Goal: Information Seeking & Learning: Learn about a topic

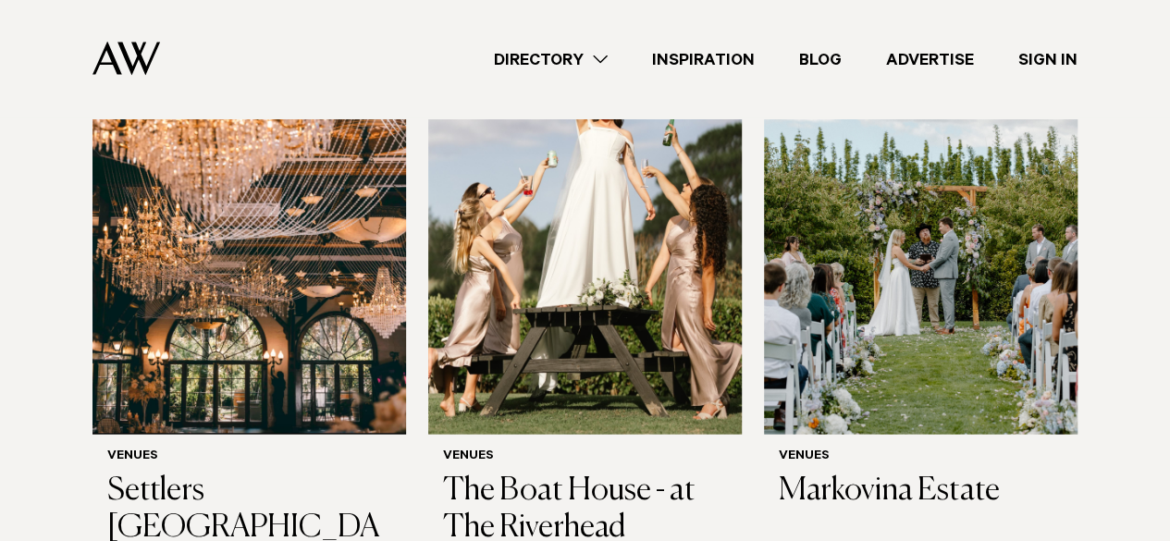
scroll to position [2019, 0]
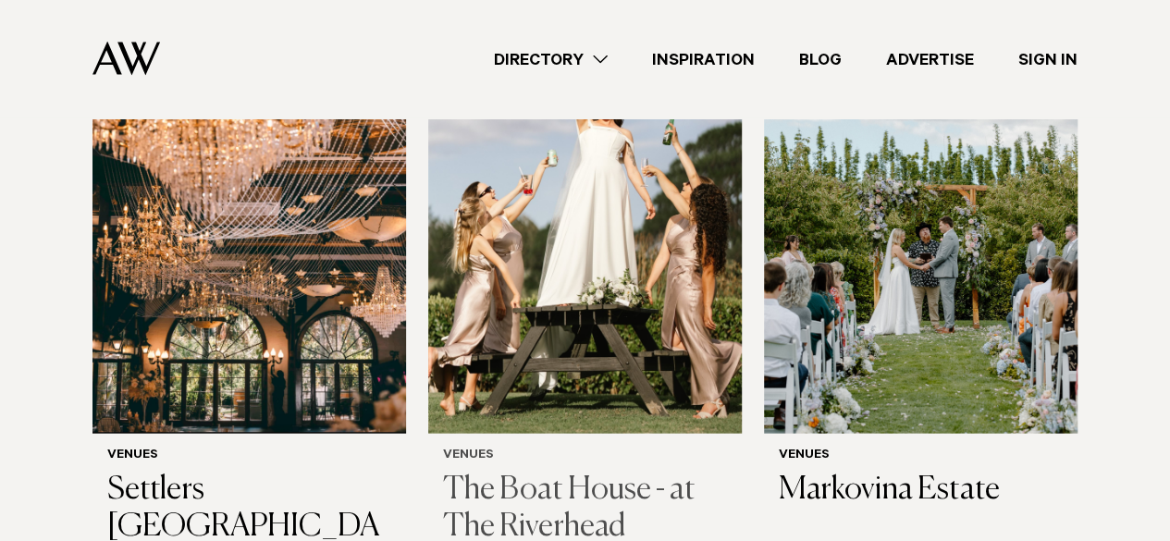
click at [580, 472] on h3 "The Boat House - at The Riverhead" at bounding box center [585, 510] width 284 height 76
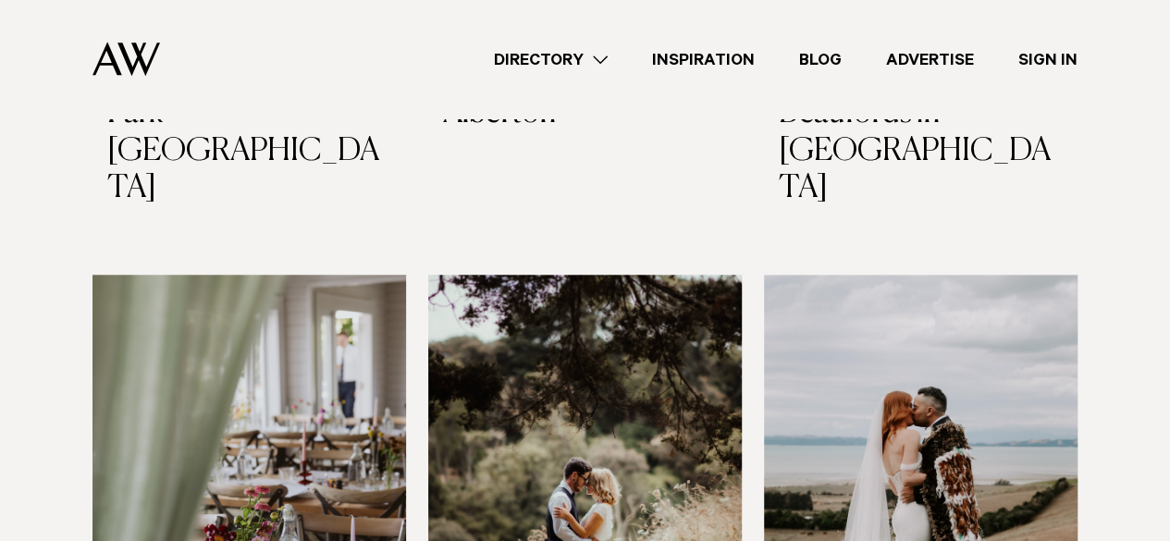
scroll to position [4272, 0]
click at [303, 401] on img at bounding box center [250, 485] width 314 height 421
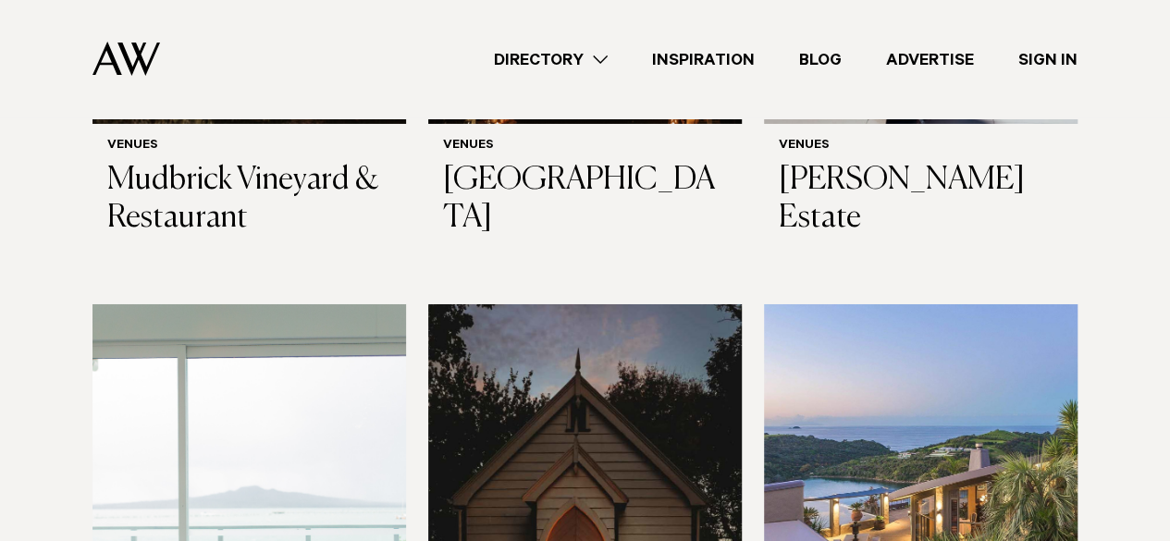
scroll to position [6646, 0]
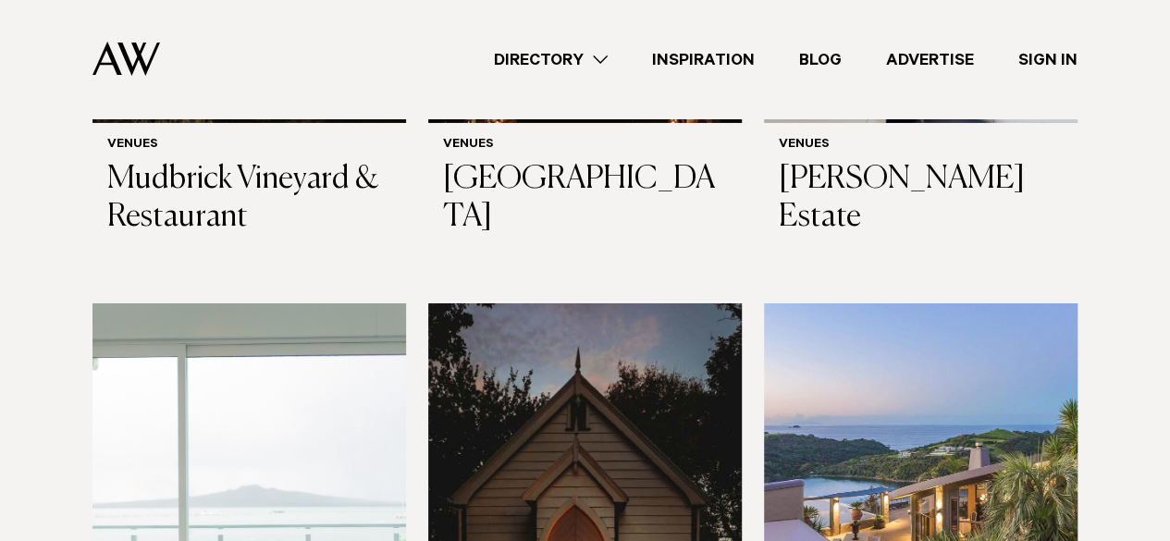
click at [940, 381] on img at bounding box center [921, 513] width 314 height 421
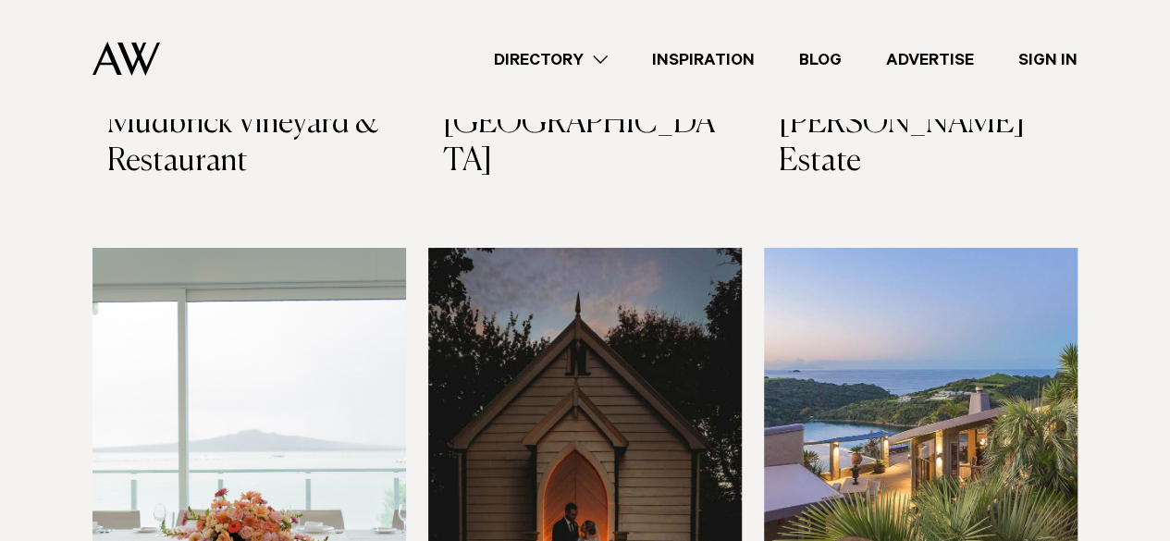
scroll to position [6704, 0]
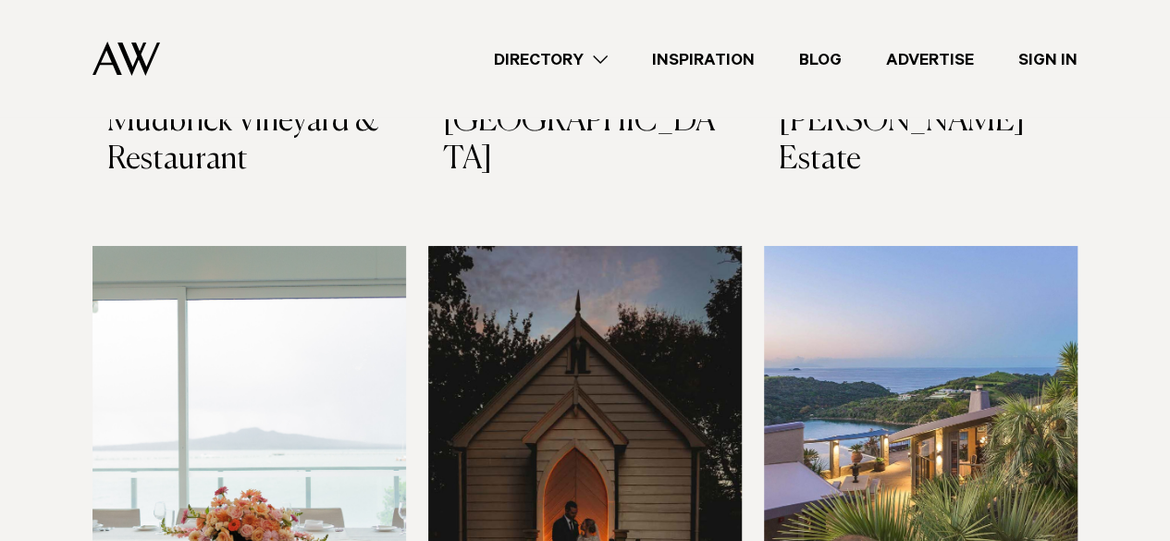
click at [263, 258] on img at bounding box center [250, 456] width 314 height 421
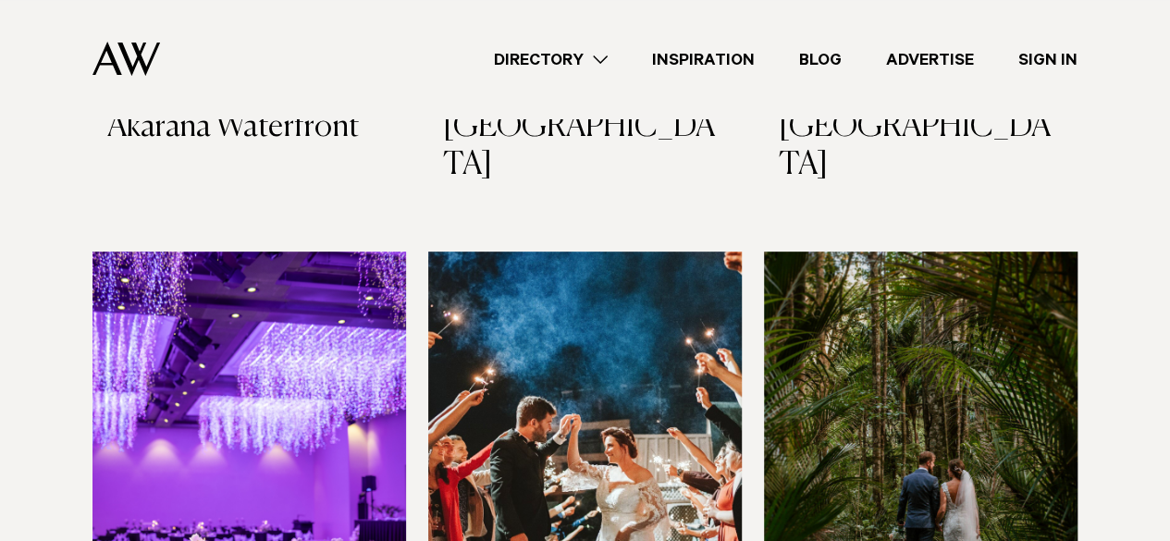
scroll to position [7303, 0]
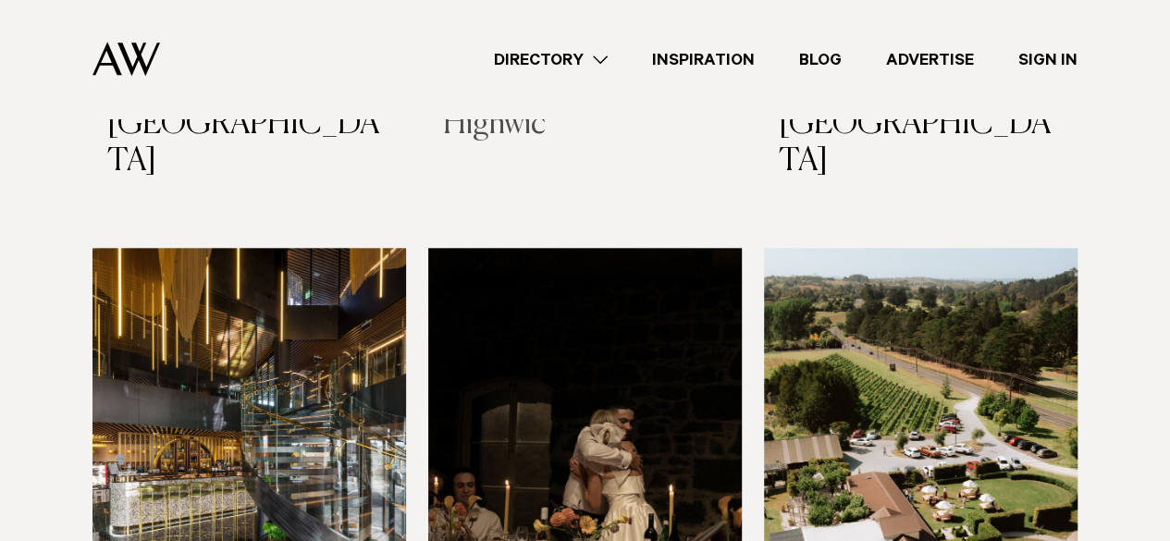
scroll to position [7903, 0]
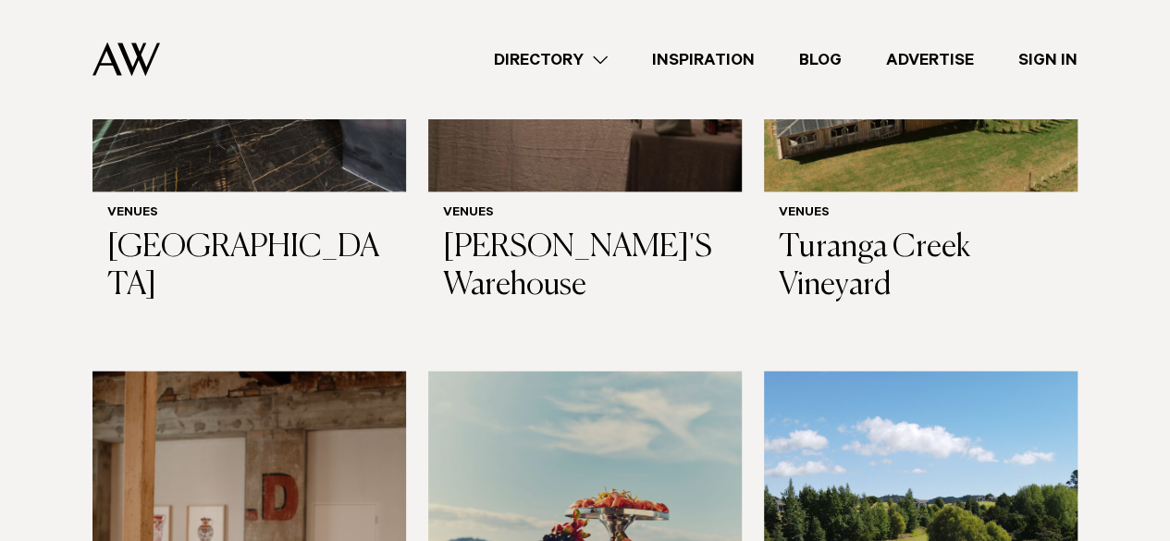
scroll to position [8461, 0]
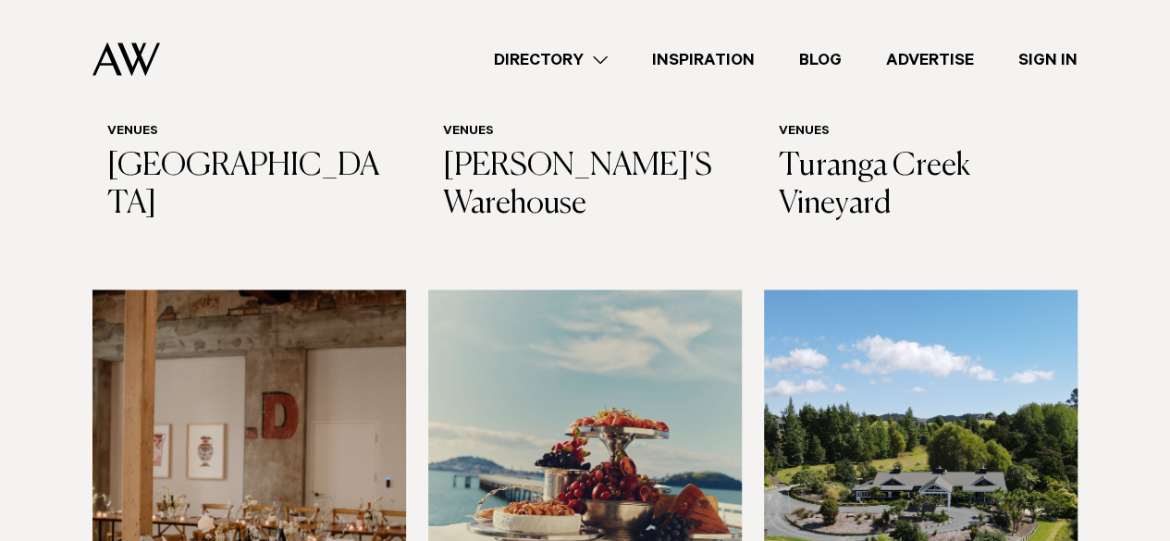
click at [609, 310] on img at bounding box center [585, 500] width 314 height 421
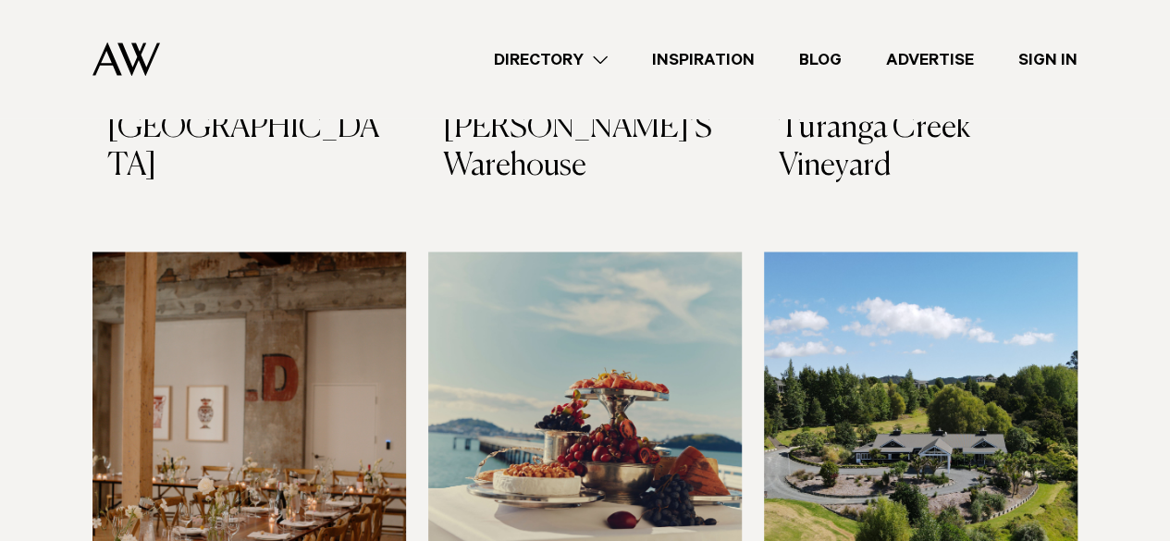
scroll to position [8500, 0]
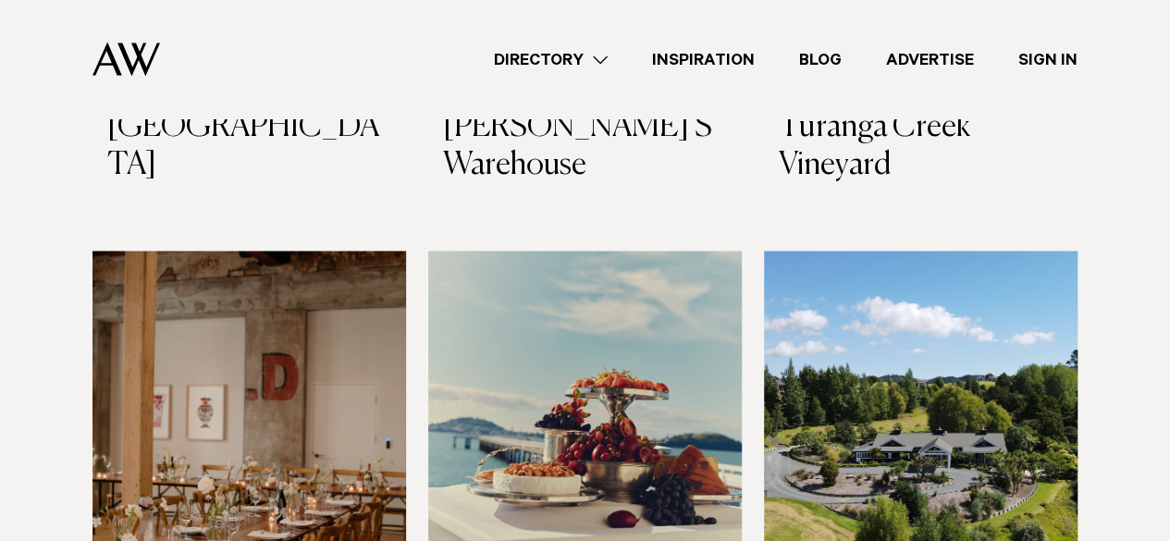
click at [968, 276] on img at bounding box center [921, 461] width 314 height 421
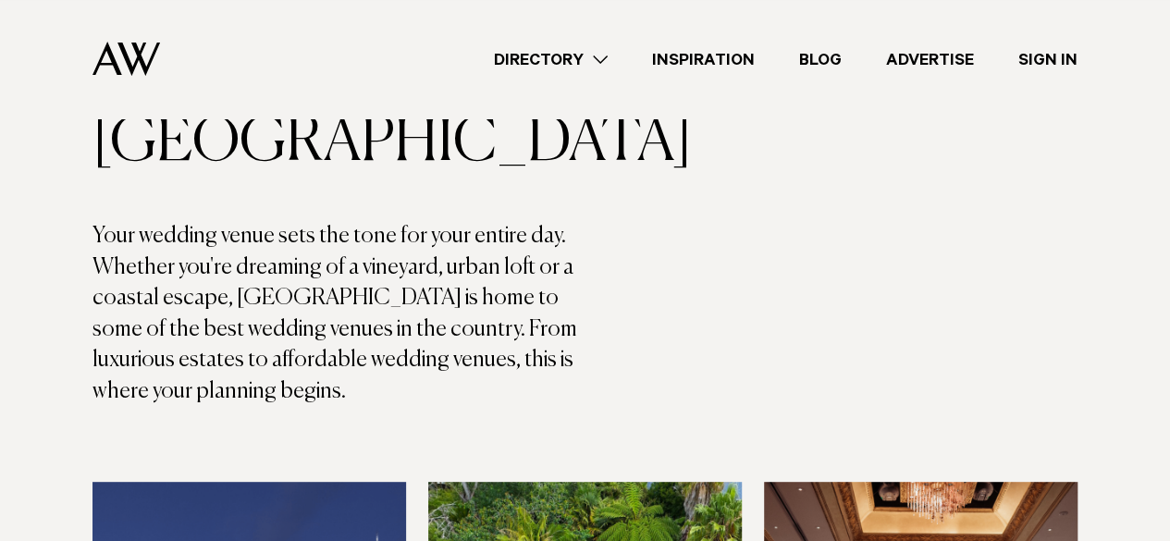
scroll to position [0, 0]
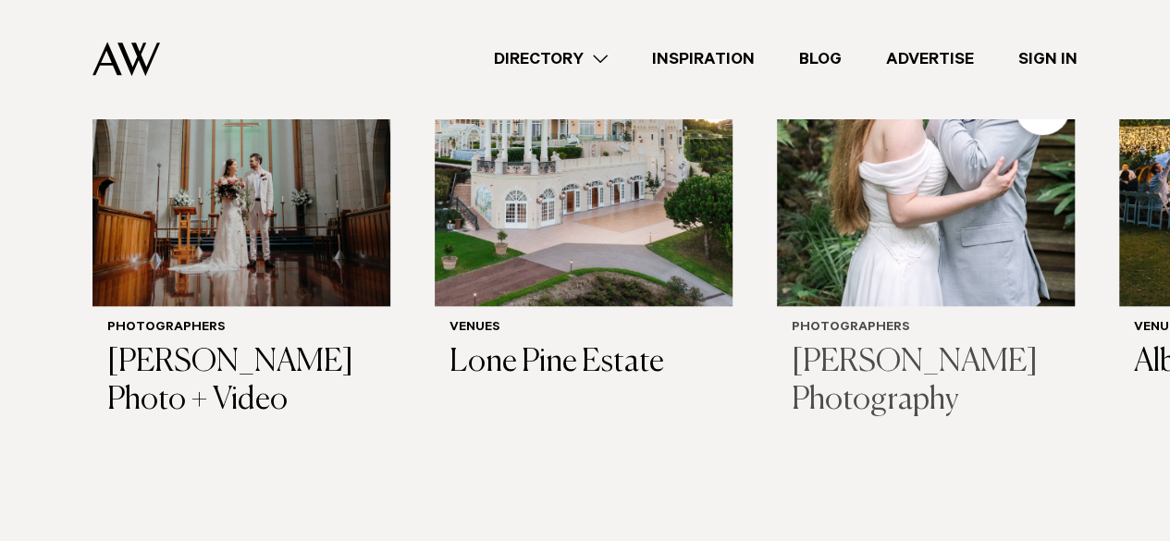
scroll to position [672, 0]
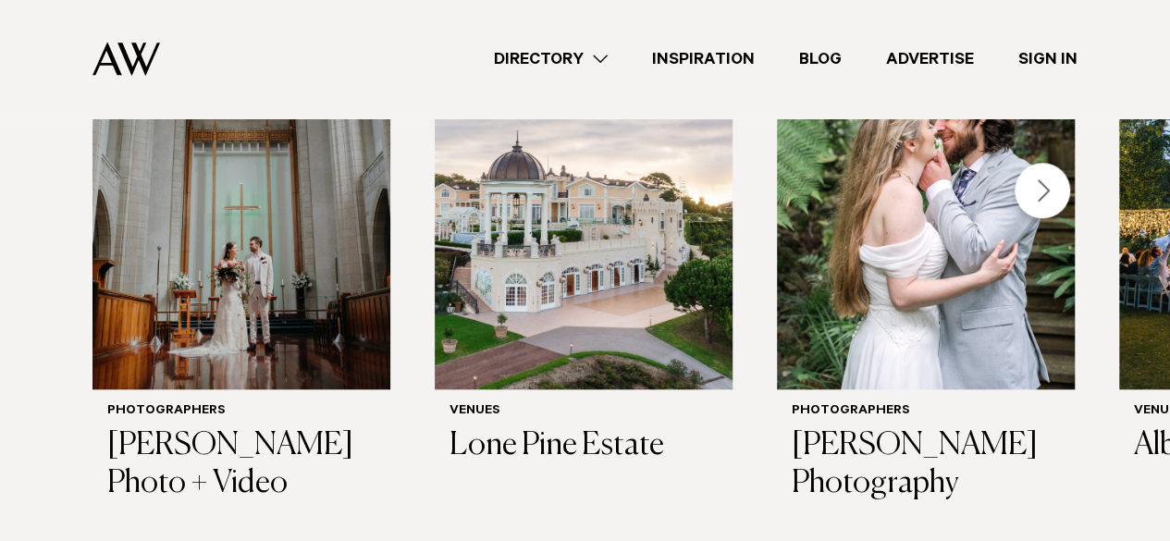
click at [1044, 190] on div "Next slide" at bounding box center [1043, 191] width 56 height 56
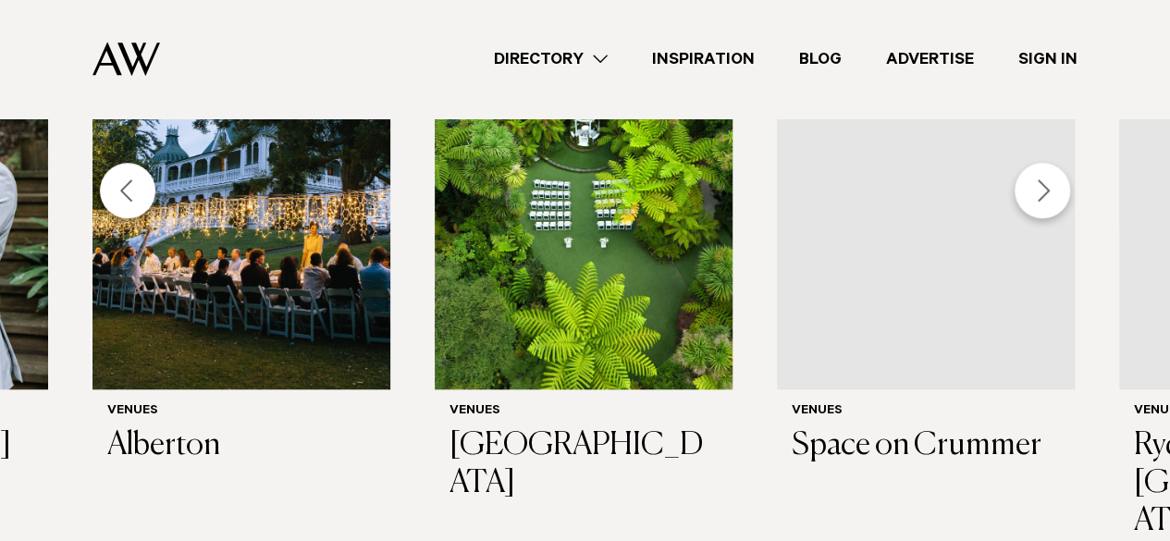
click at [1044, 190] on div "Next slide" at bounding box center [1043, 191] width 56 height 56
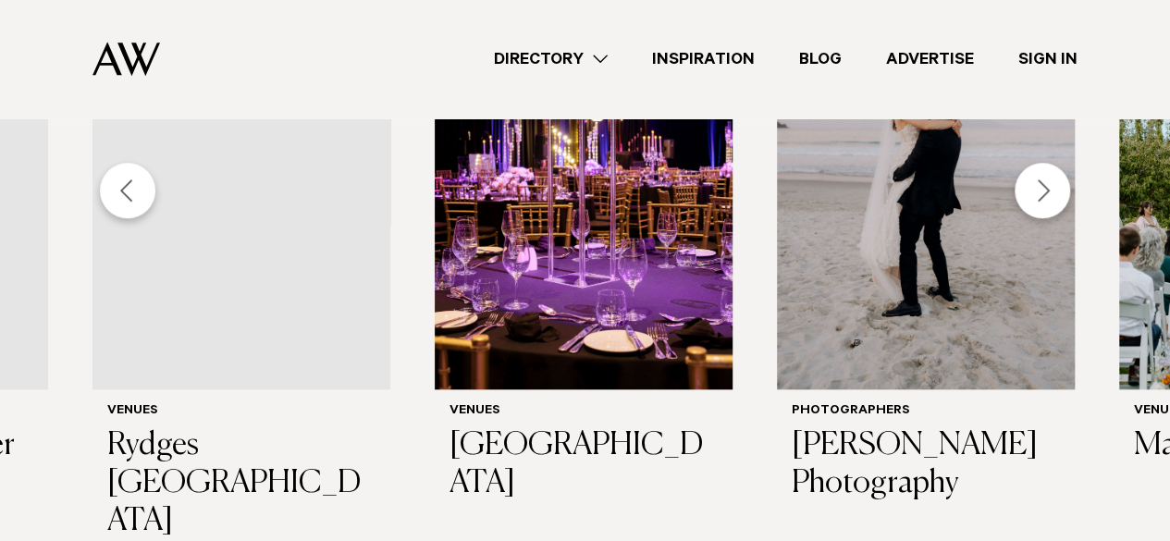
click at [1044, 190] on div "Next slide" at bounding box center [1043, 191] width 56 height 56
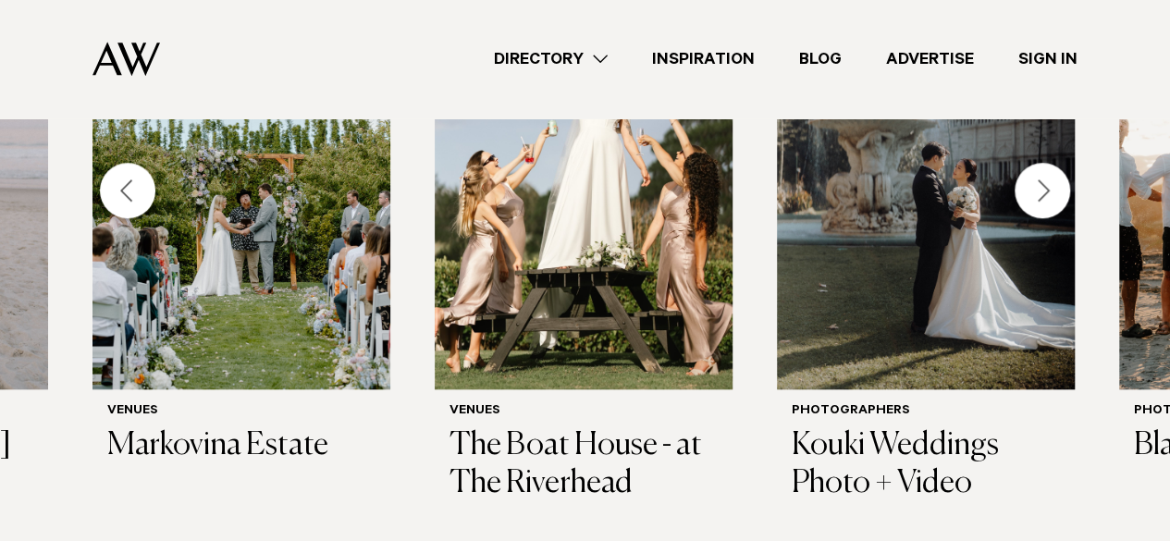
click at [1044, 190] on div "Next slide" at bounding box center [1043, 191] width 56 height 56
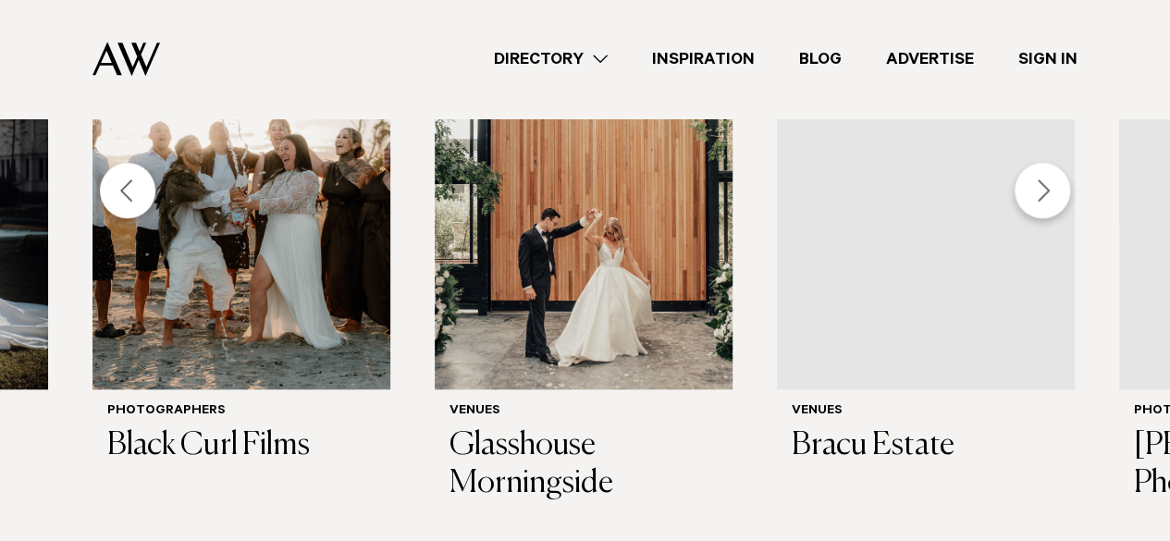
click at [1044, 190] on div "Next slide" at bounding box center [1043, 191] width 56 height 56
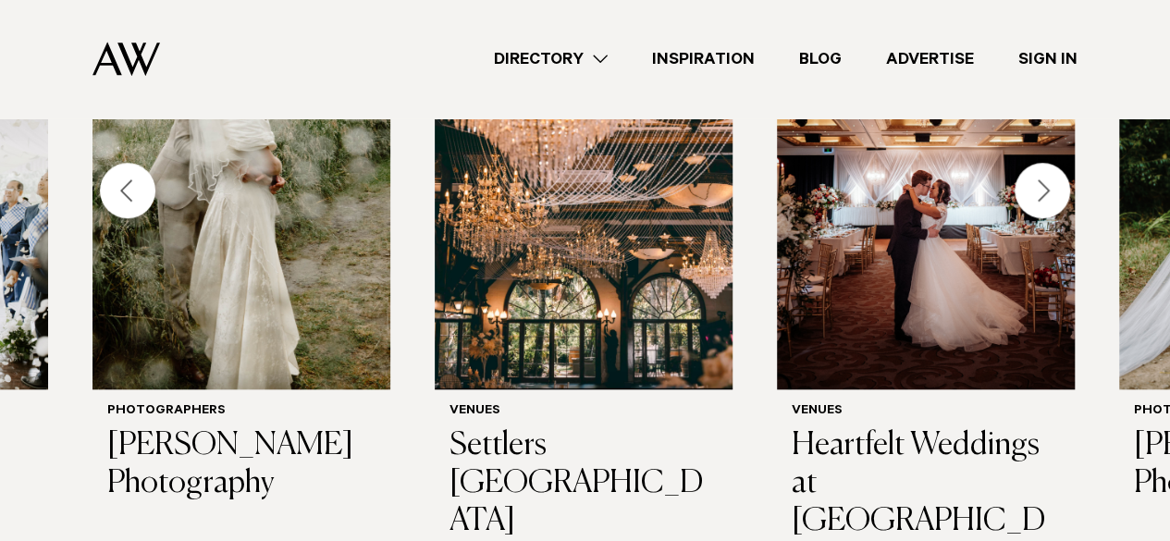
click at [1044, 190] on div "Next slide" at bounding box center [1043, 191] width 56 height 56
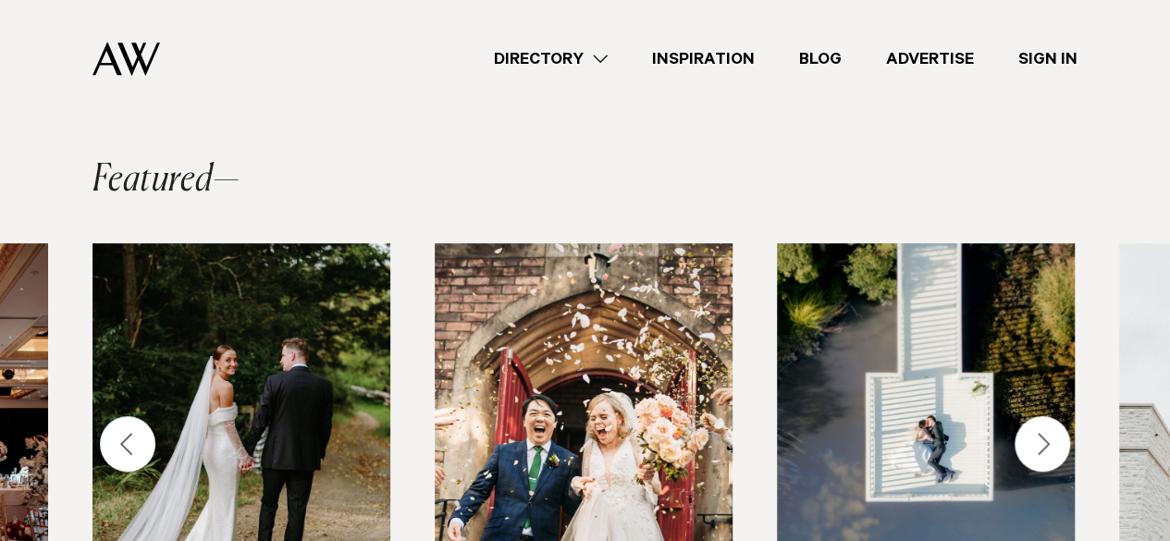
scroll to position [0, 0]
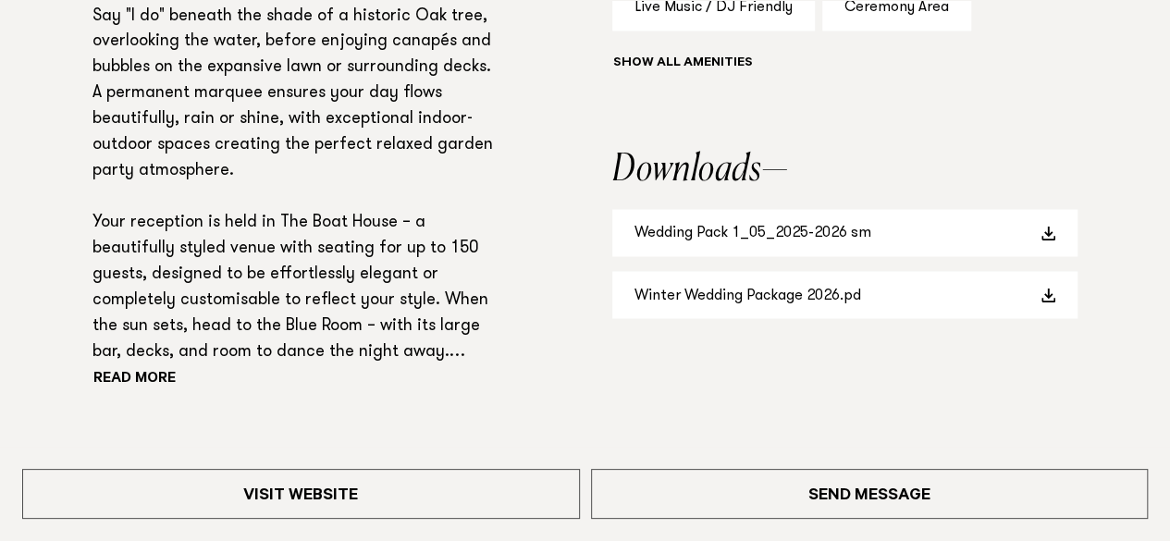
scroll to position [1488, 0]
click at [808, 235] on link "Wedding Pack 1_05_2025-2026 sm" at bounding box center [844, 231] width 465 height 47
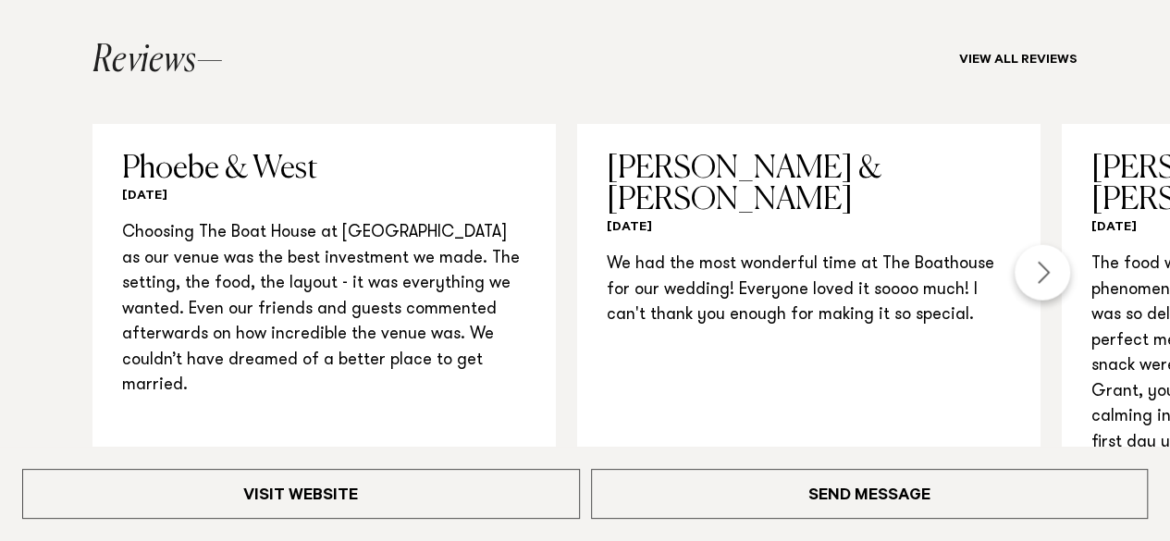
scroll to position [2005, 0]
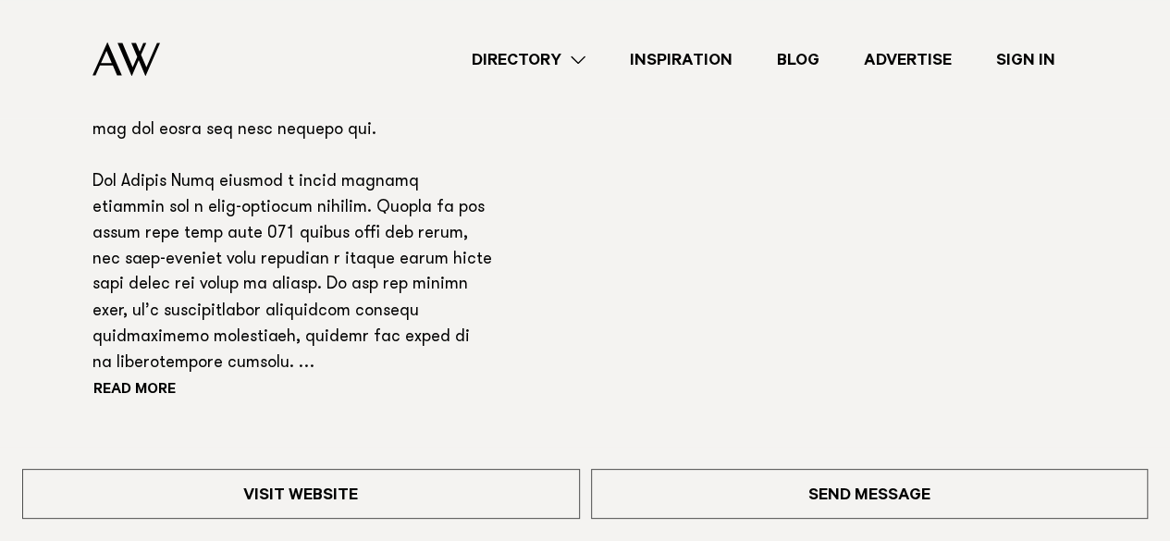
scroll to position [1447, 0]
click at [162, 377] on button "Read more" at bounding box center [176, 391] width 167 height 28
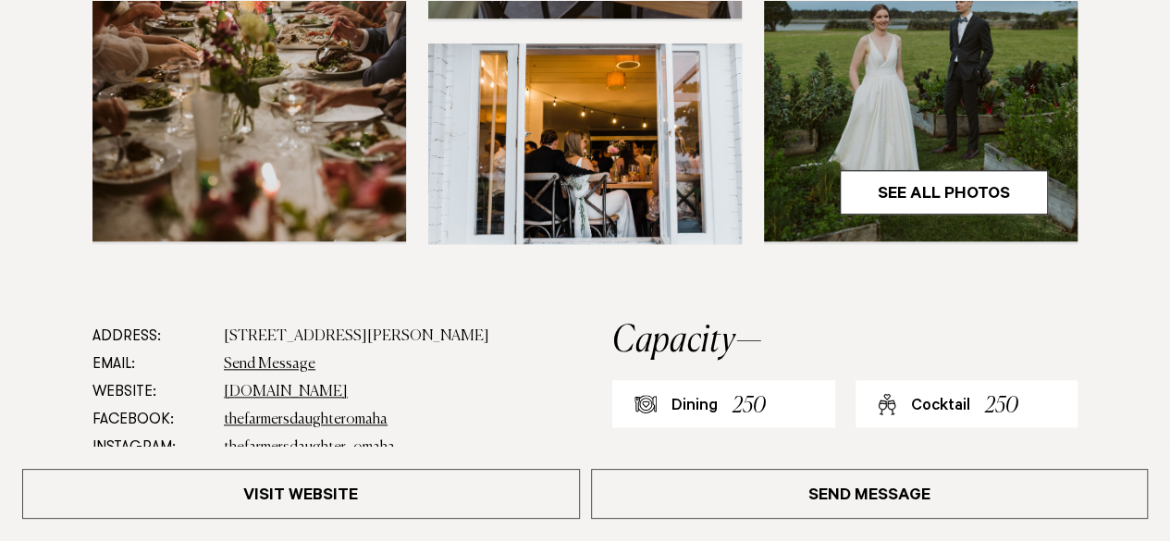
scroll to position [801, 0]
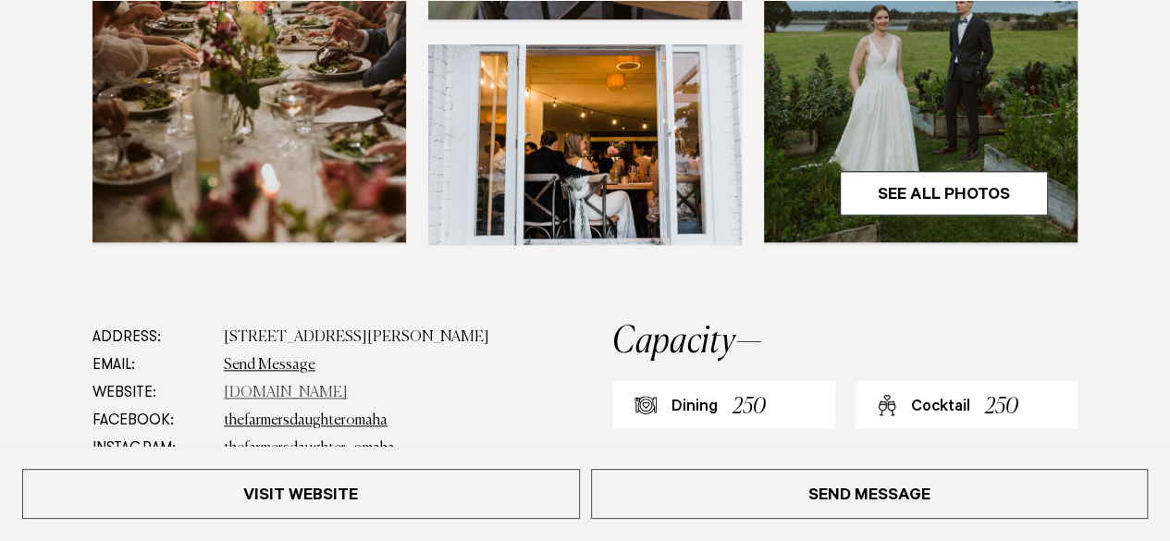
click at [310, 386] on link "thefarmersdaughteromaha.co.nz" at bounding box center [286, 393] width 124 height 15
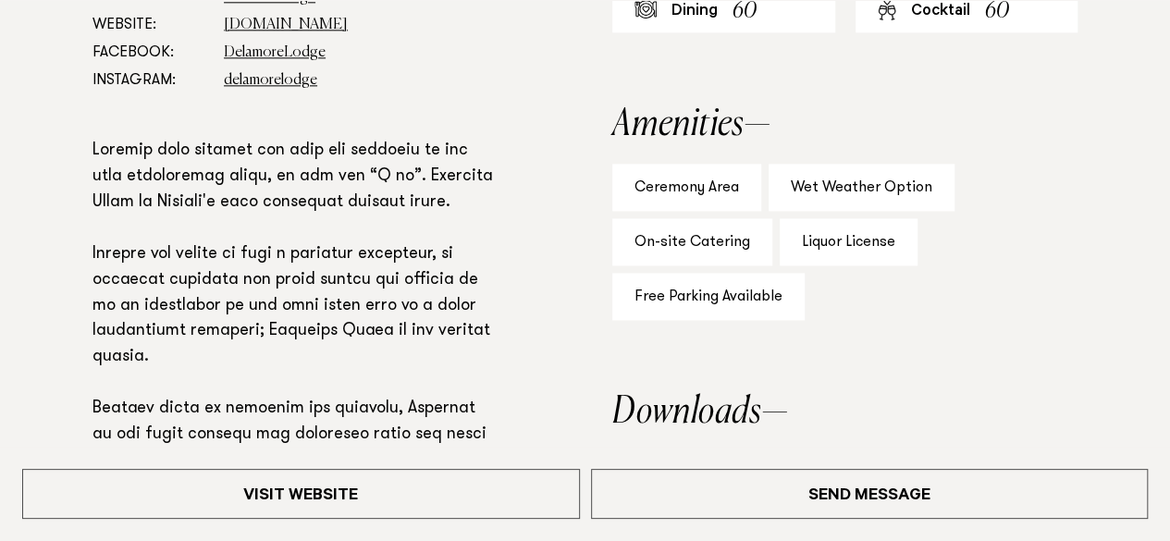
scroll to position [1131, 0]
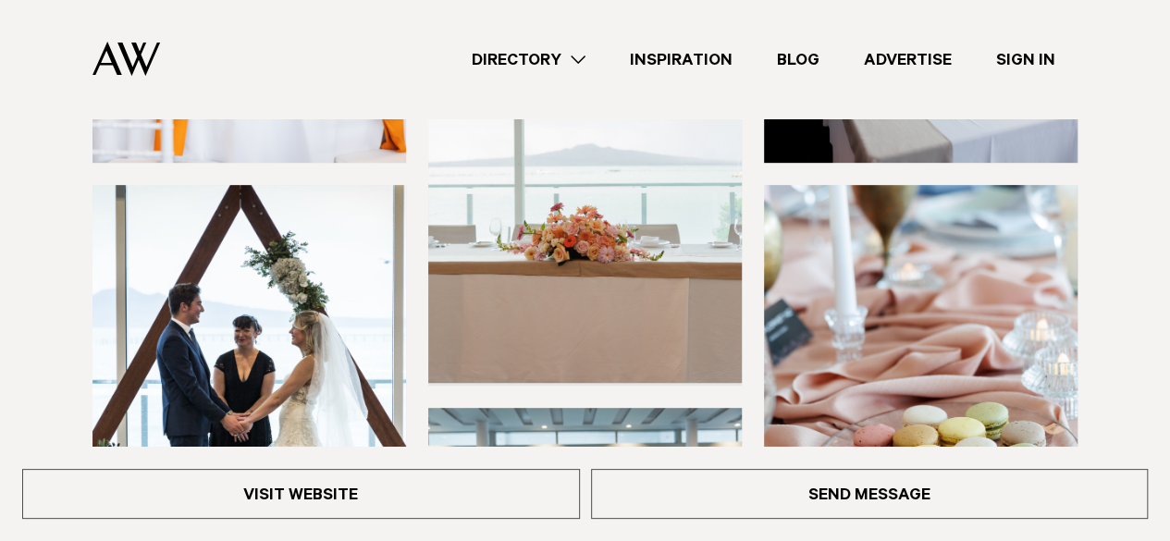
scroll to position [138, 0]
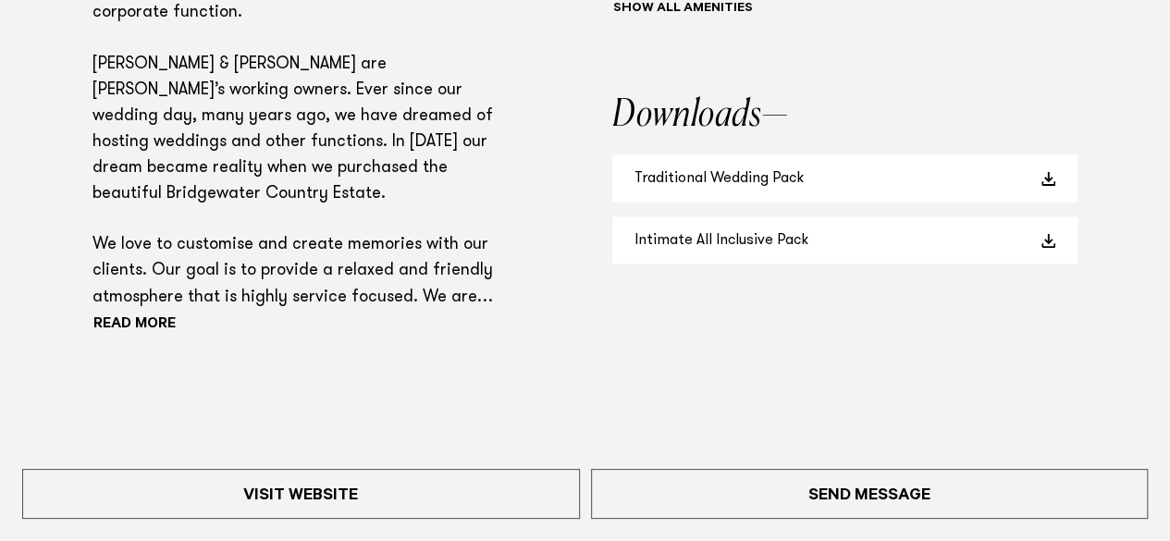
scroll to position [1476, 0]
click at [779, 201] on link "Traditional Wedding Pack" at bounding box center [844, 177] width 465 height 47
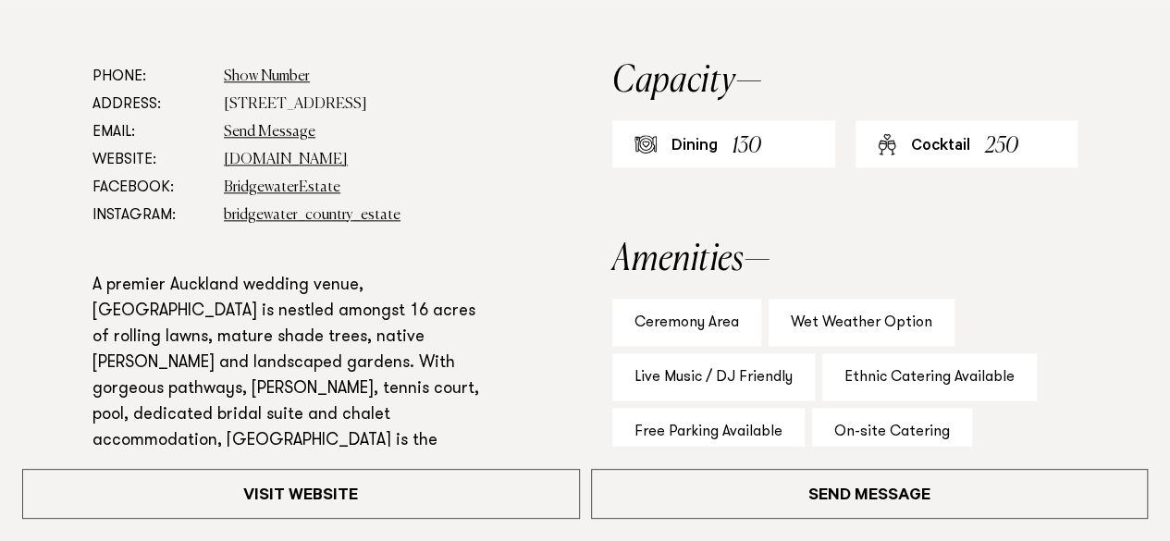
scroll to position [1111, 0]
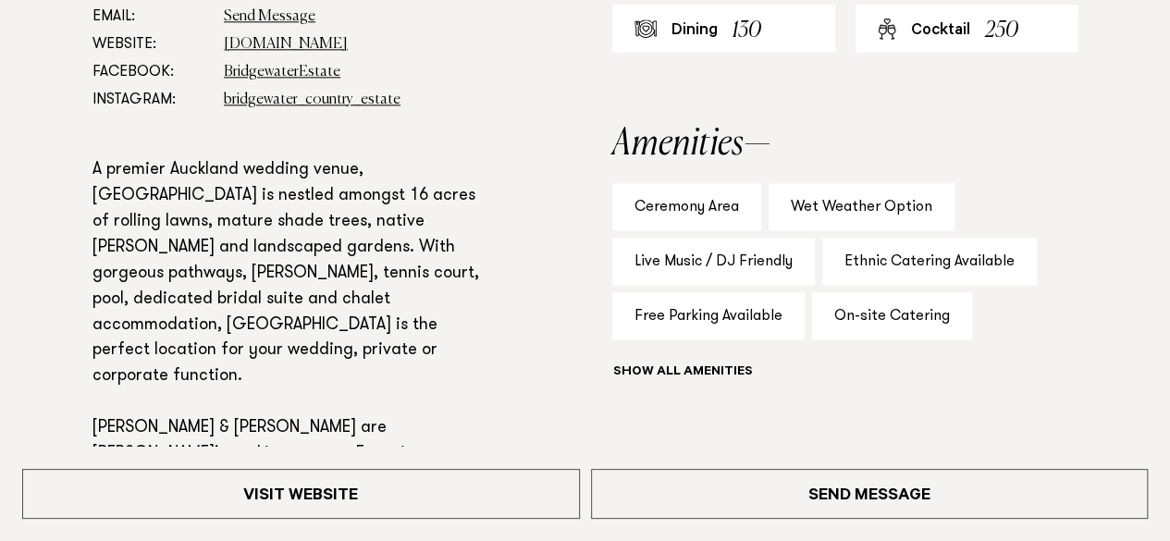
drag, startPoint x: 1014, startPoint y: 2, endPoint x: 1154, endPoint y: 275, distance: 306.6
click at [1154, 275] on div "Phone: Show Number 09 441 6499 Address: [STREET_ADDRESS] Email: Send Message We…" at bounding box center [585, 364] width 1141 height 834
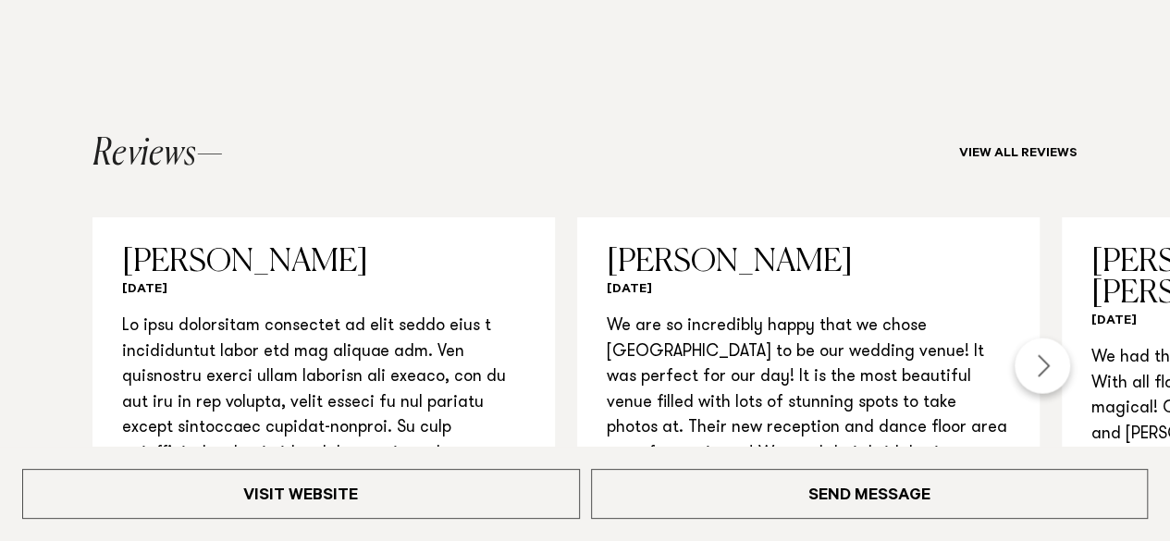
scroll to position [1836, 0]
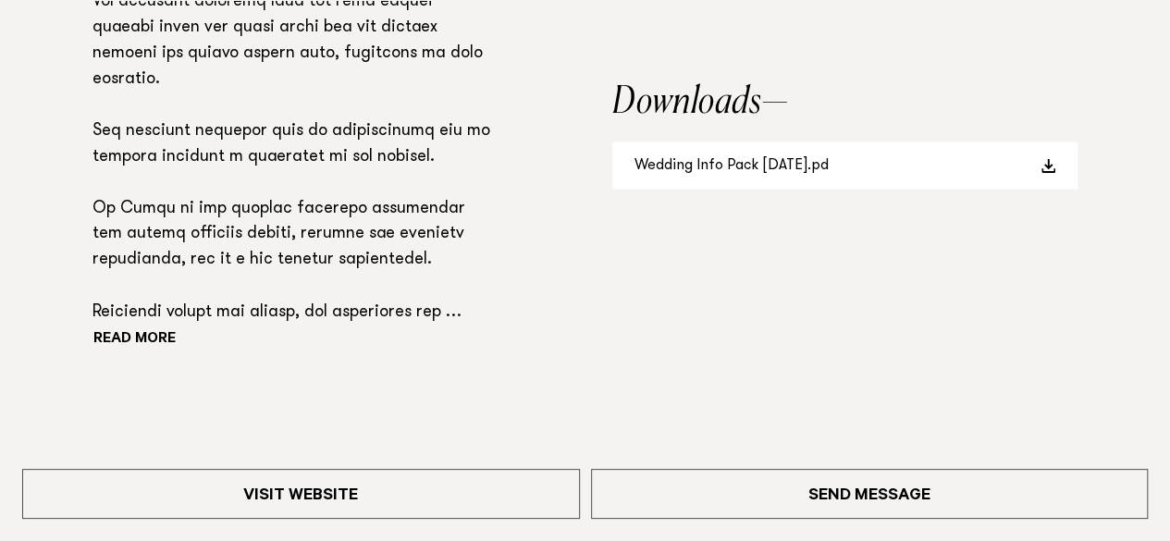
scroll to position [1484, 0]
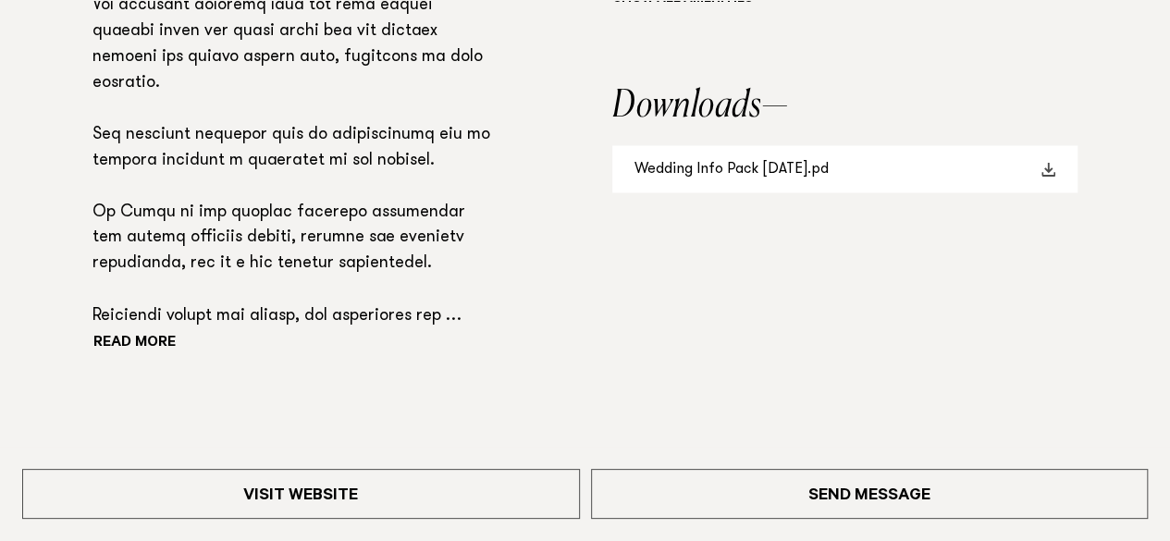
click at [766, 179] on link "Wedding Info Pack [DATE].pd" at bounding box center [844, 168] width 465 height 47
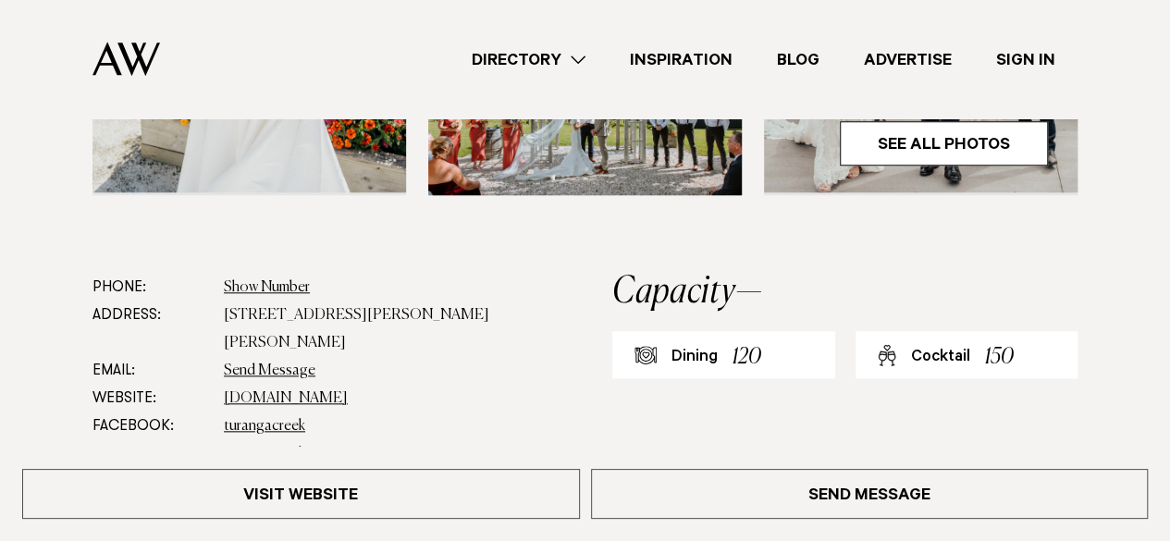
scroll to position [784, 0]
click at [318, 392] on link "[DOMAIN_NAME]" at bounding box center [286, 399] width 124 height 15
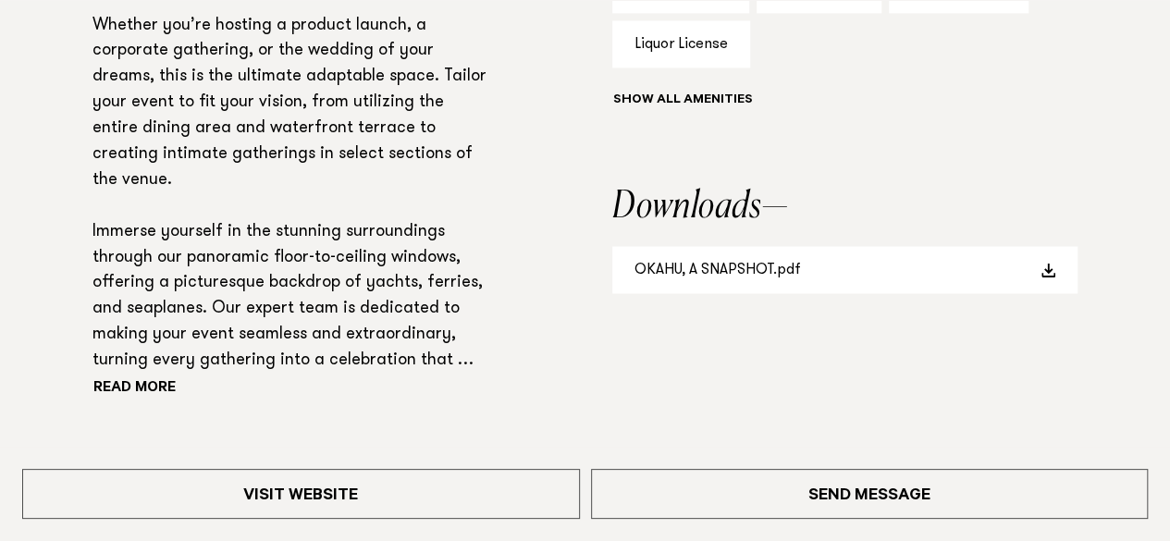
scroll to position [1384, 0]
click at [742, 260] on link "OKAHU, A SNAPSHOT.pdf" at bounding box center [844, 268] width 465 height 47
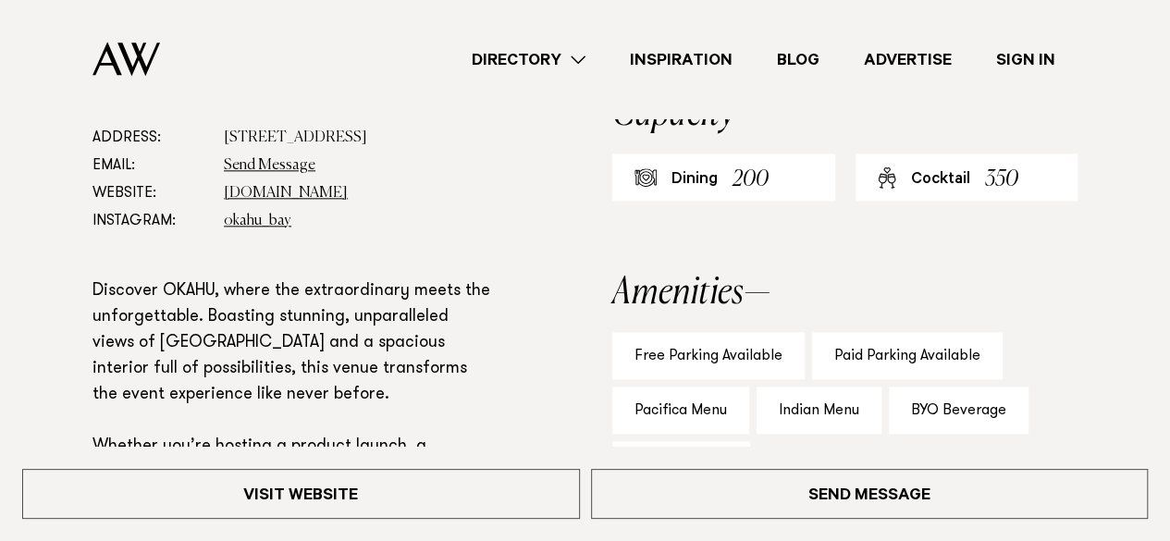
scroll to position [959, 0]
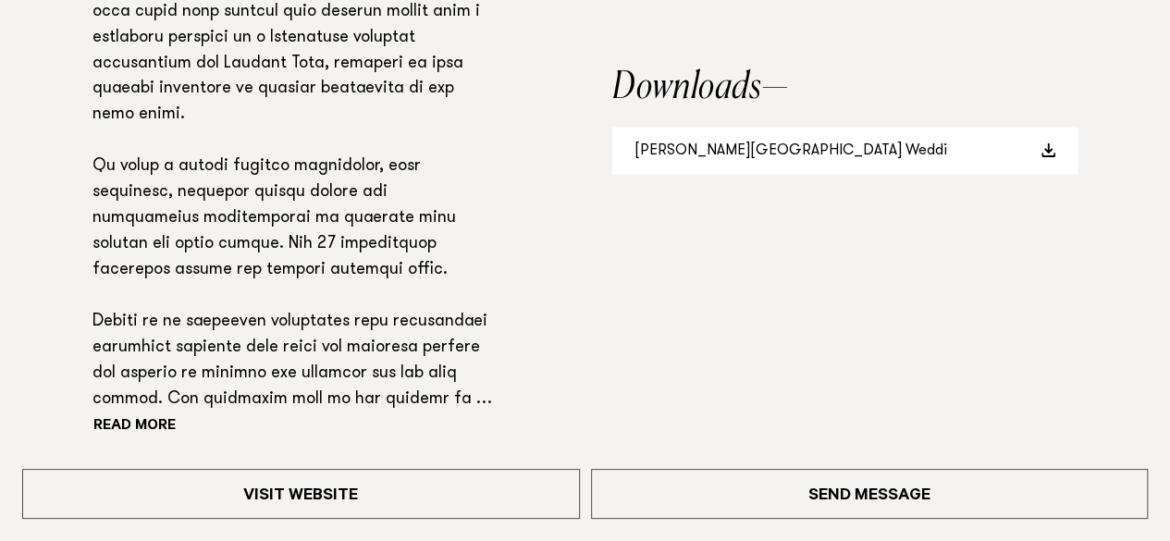
scroll to position [1468, 0]
click at [785, 147] on link "Woodhouse Mountain Lodge Weddi" at bounding box center [844, 149] width 465 height 47
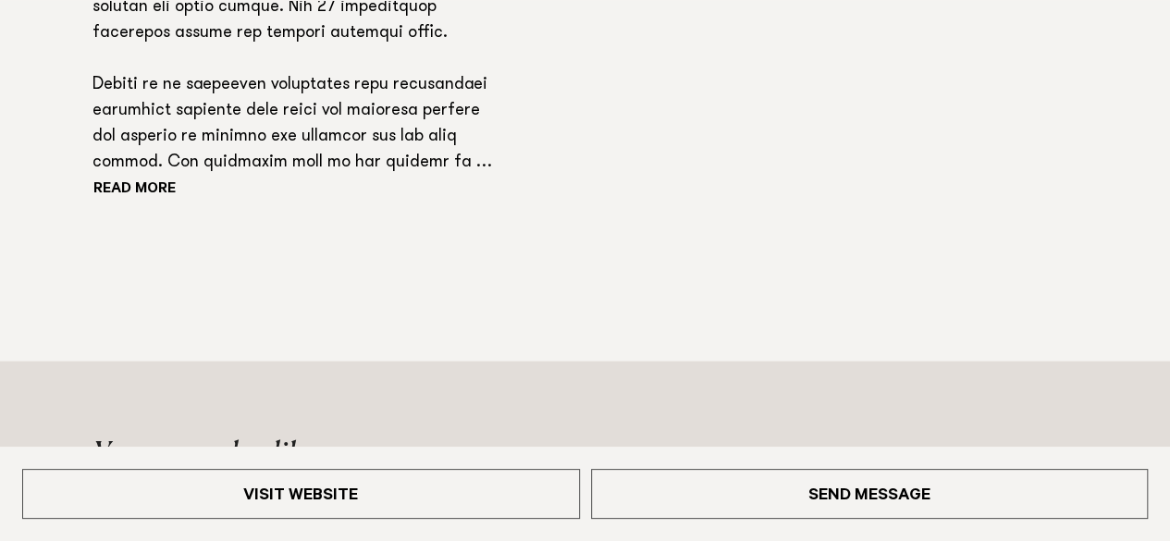
scroll to position [1752, 0]
